Goal: Navigation & Orientation: Go to known website

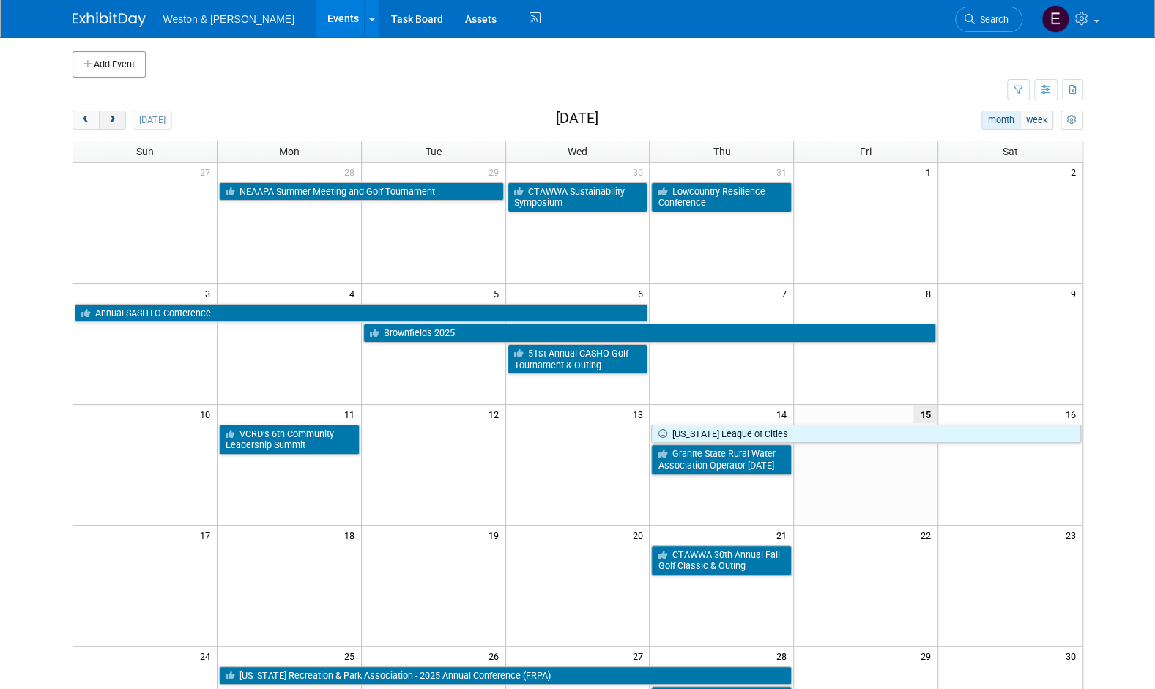
click at [116, 123] on span "next" at bounding box center [112, 121] width 11 height 10
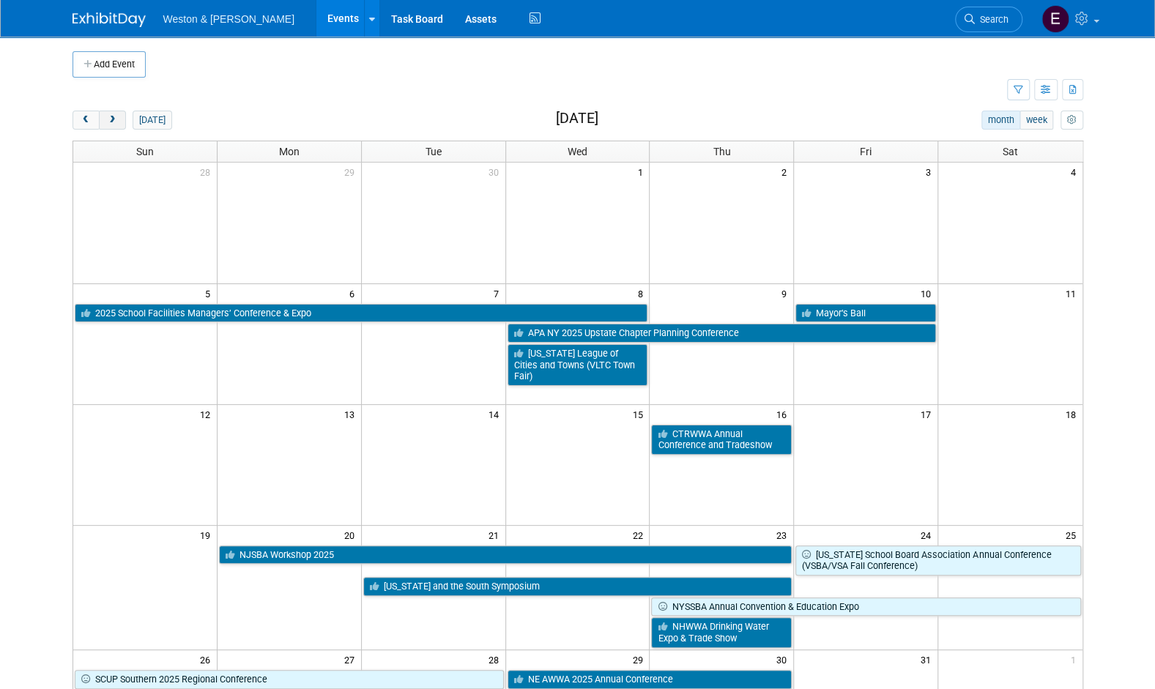
click at [116, 123] on span "next" at bounding box center [112, 121] width 11 height 10
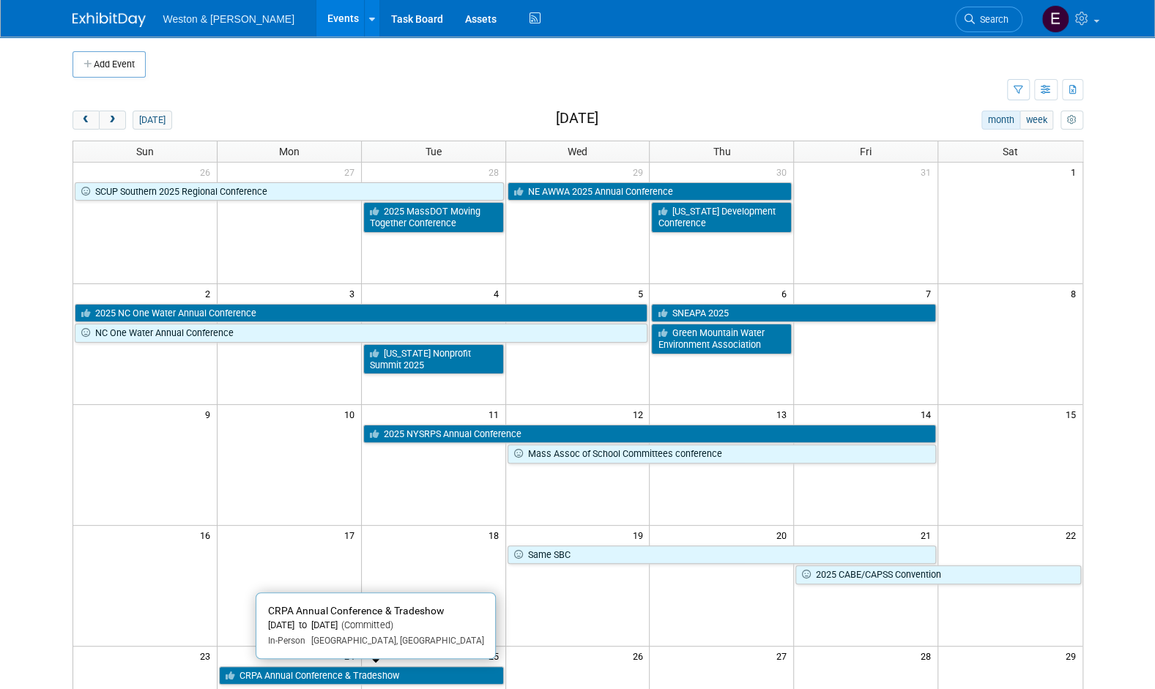
click at [400, 683] on div "23 24 25 26 27 28 29 CRPA Annual Conference & Tradeshow" at bounding box center [577, 666] width 1009 height 41
click at [387, 669] on link "CRPA Annual Conference & Tradeshow" at bounding box center [361, 675] width 285 height 19
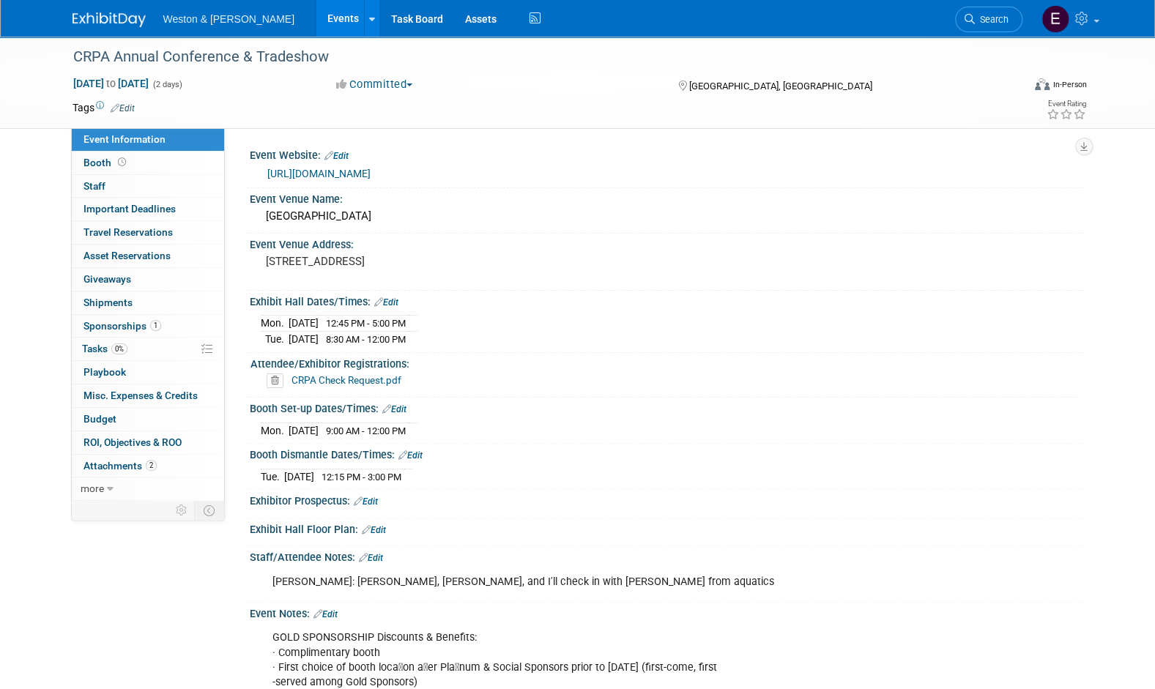
click at [315, 177] on link "https://crpa.com/conference/exhibit" at bounding box center [318, 174] width 103 height 12
